Goal: Navigation & Orientation: Go to known website

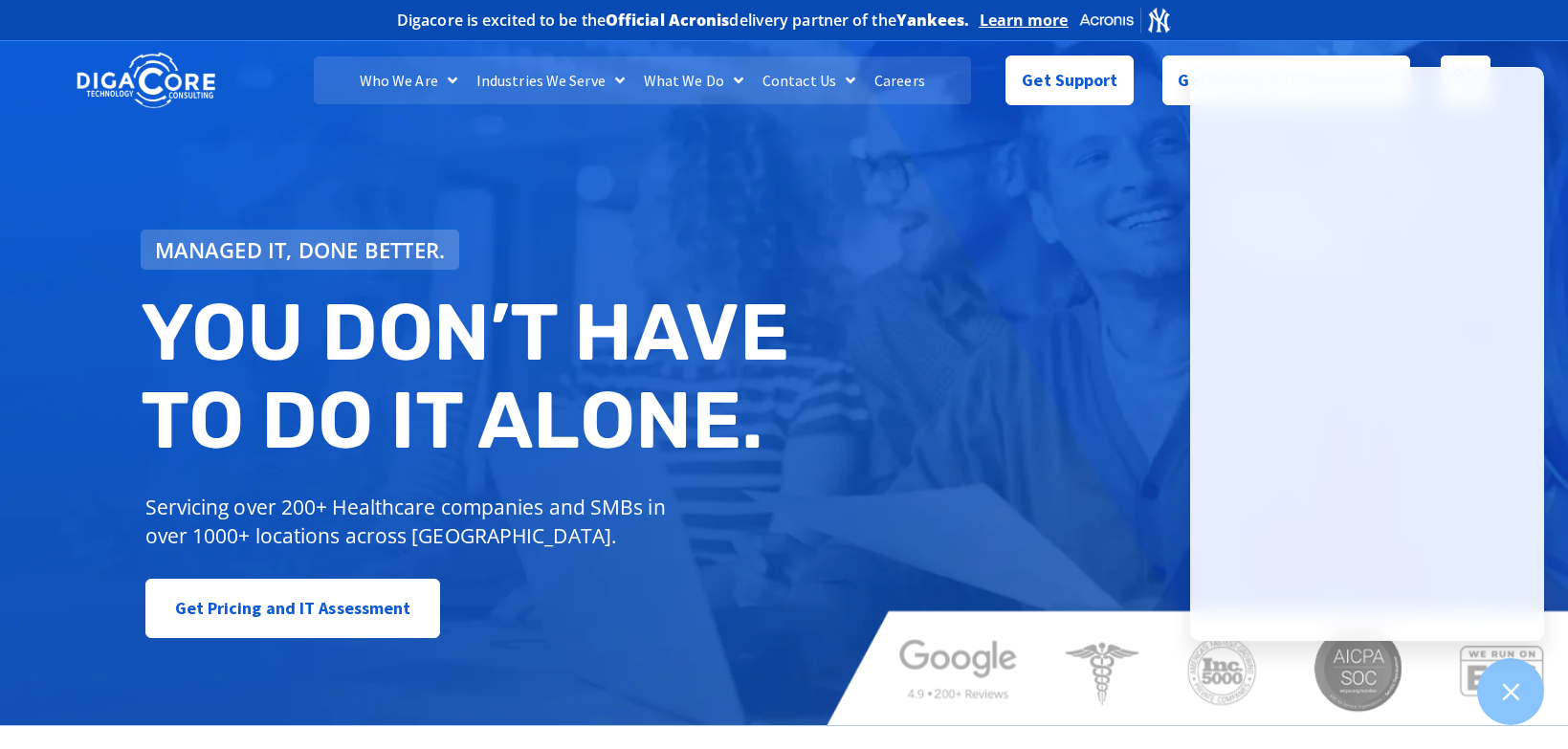
scroll to position [382, 0]
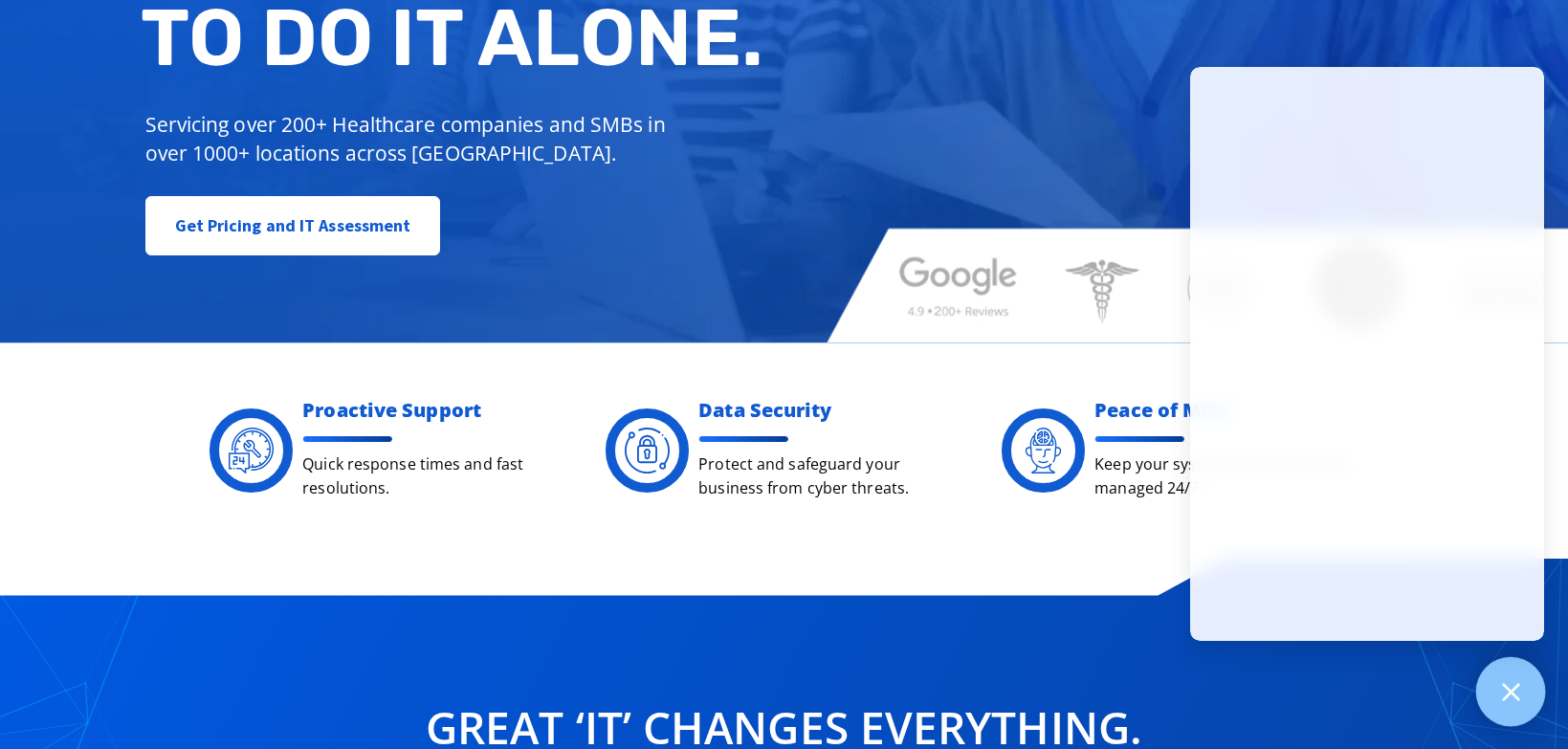
click at [1498, 702] on div "1" at bounding box center [1512, 692] width 70 height 70
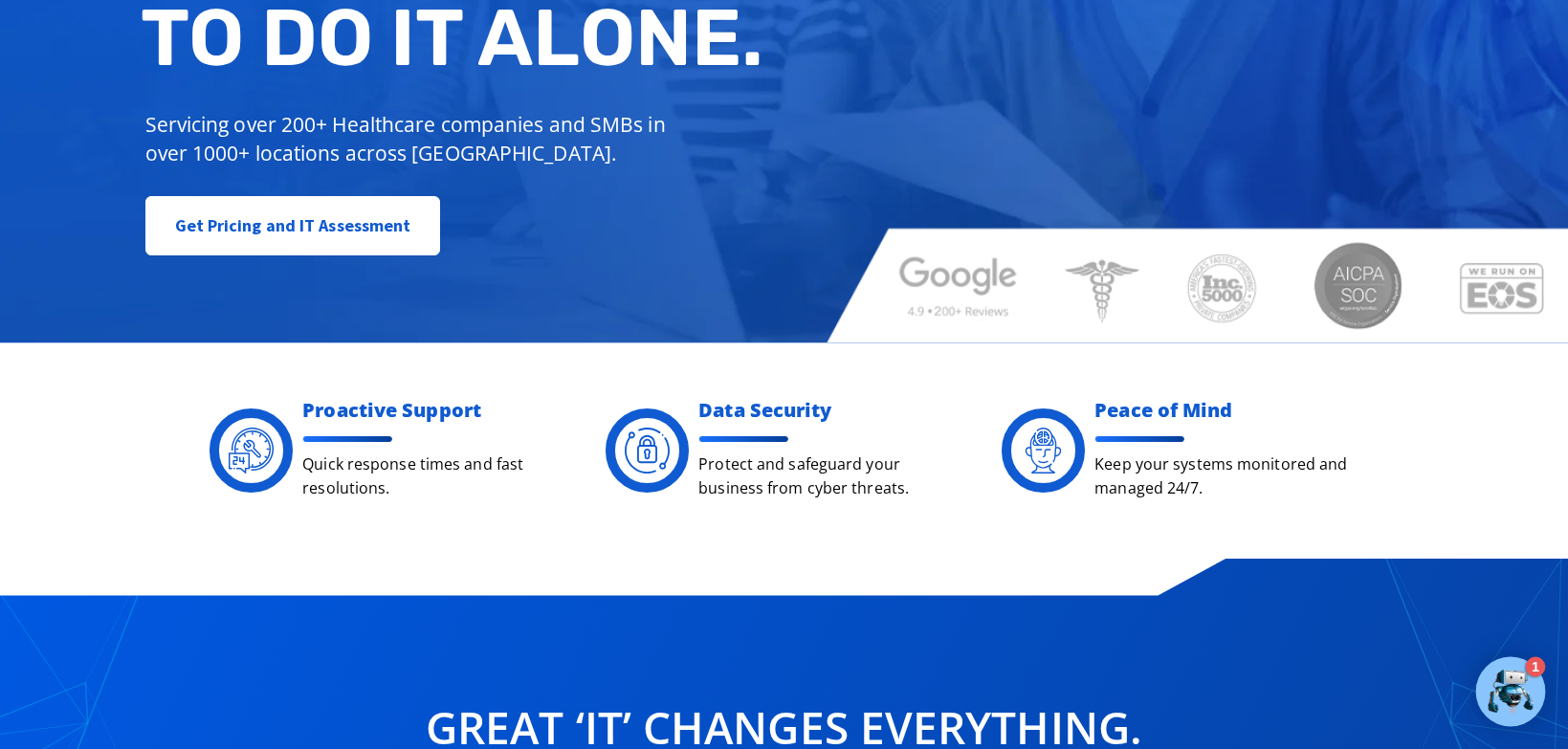
drag, startPoint x: 1530, startPoint y: 683, endPoint x: 1516, endPoint y: 677, distance: 15.2
click at [1529, 683] on img at bounding box center [1511, 692] width 49 height 49
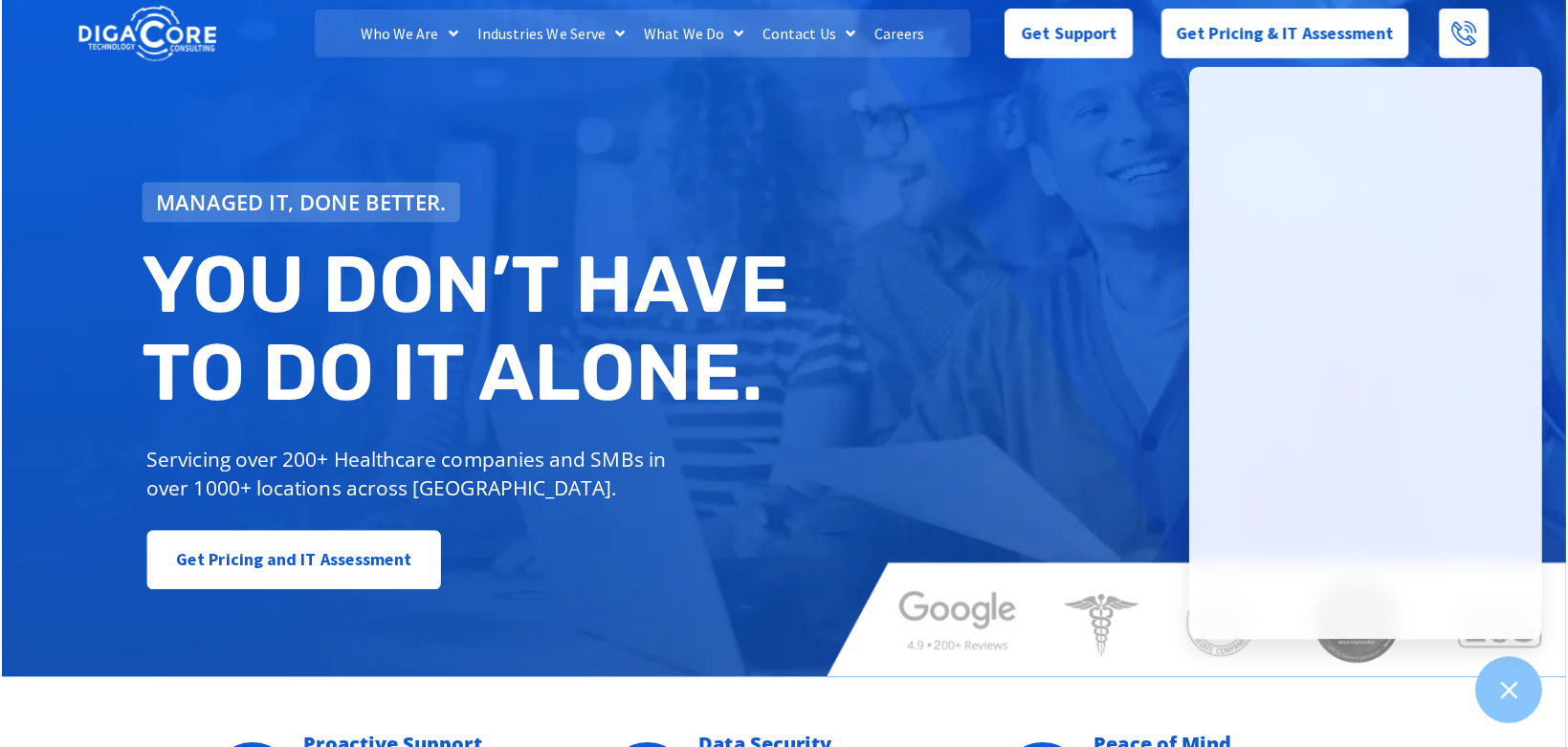
scroll to position [0, 0]
